Goal: Navigation & Orientation: Find specific page/section

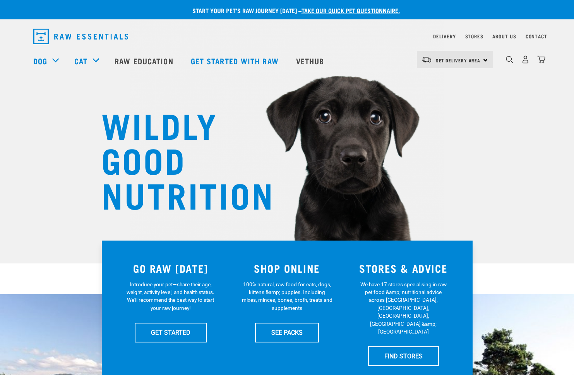
scroll to position [13, 0]
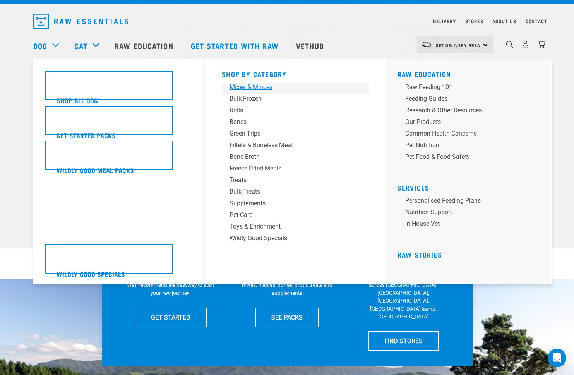
click at [256, 89] on div "Mixes & Minces" at bounding box center [290, 86] width 121 height 9
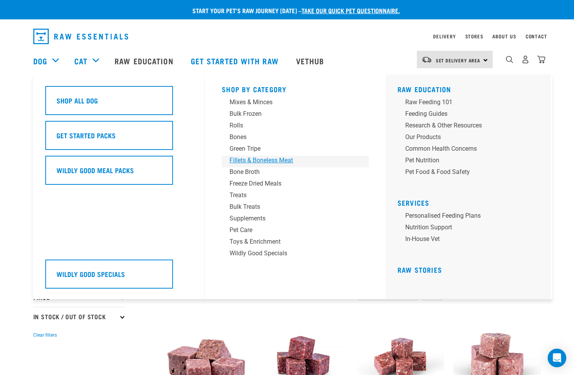
click at [280, 160] on div "Fillets & Boneless Meat" at bounding box center [290, 160] width 121 height 9
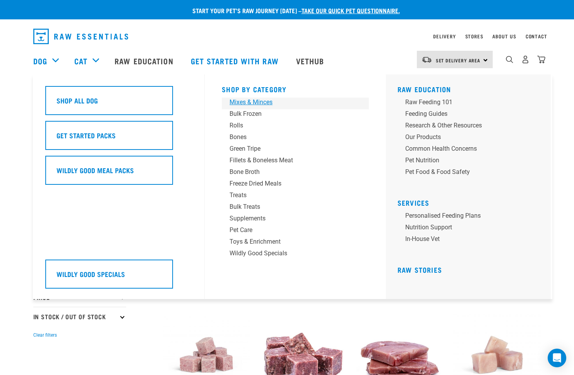
click at [255, 100] on div "Mixes & Minces" at bounding box center [290, 102] width 121 height 9
